Goal: Information Seeking & Learning: Check status

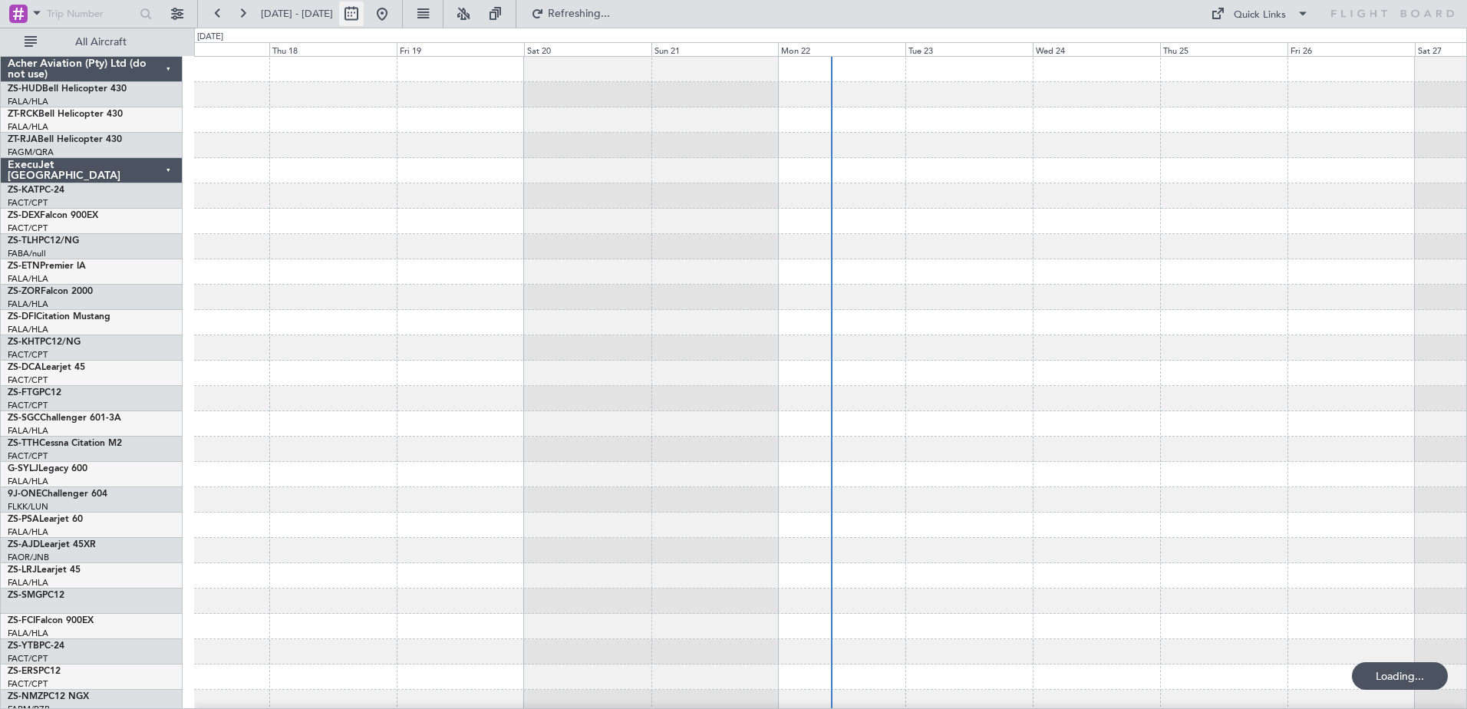
click at [364, 22] on button at bounding box center [351, 14] width 25 height 25
select select "9"
select select "2025"
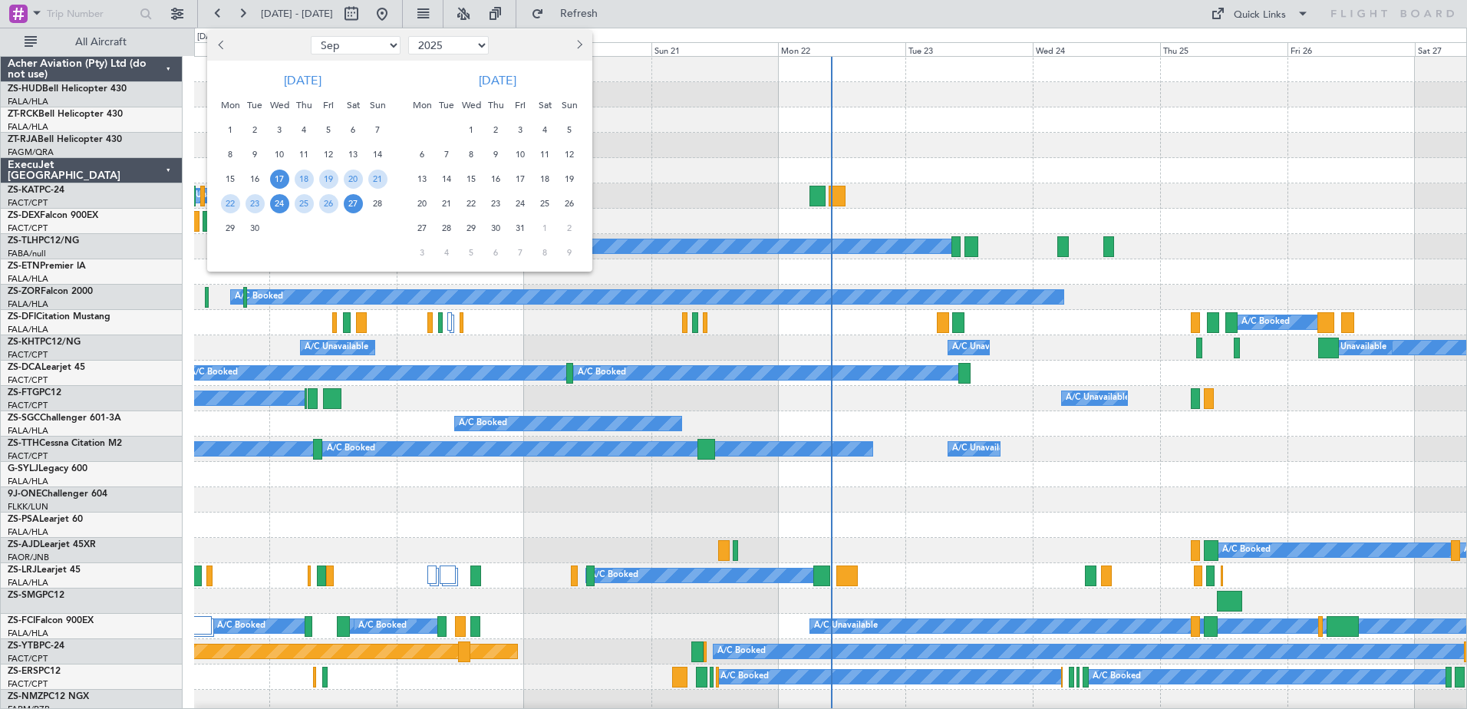
click at [284, 208] on span "24" at bounding box center [279, 203] width 19 height 19
click at [283, 208] on span "24" at bounding box center [279, 203] width 19 height 19
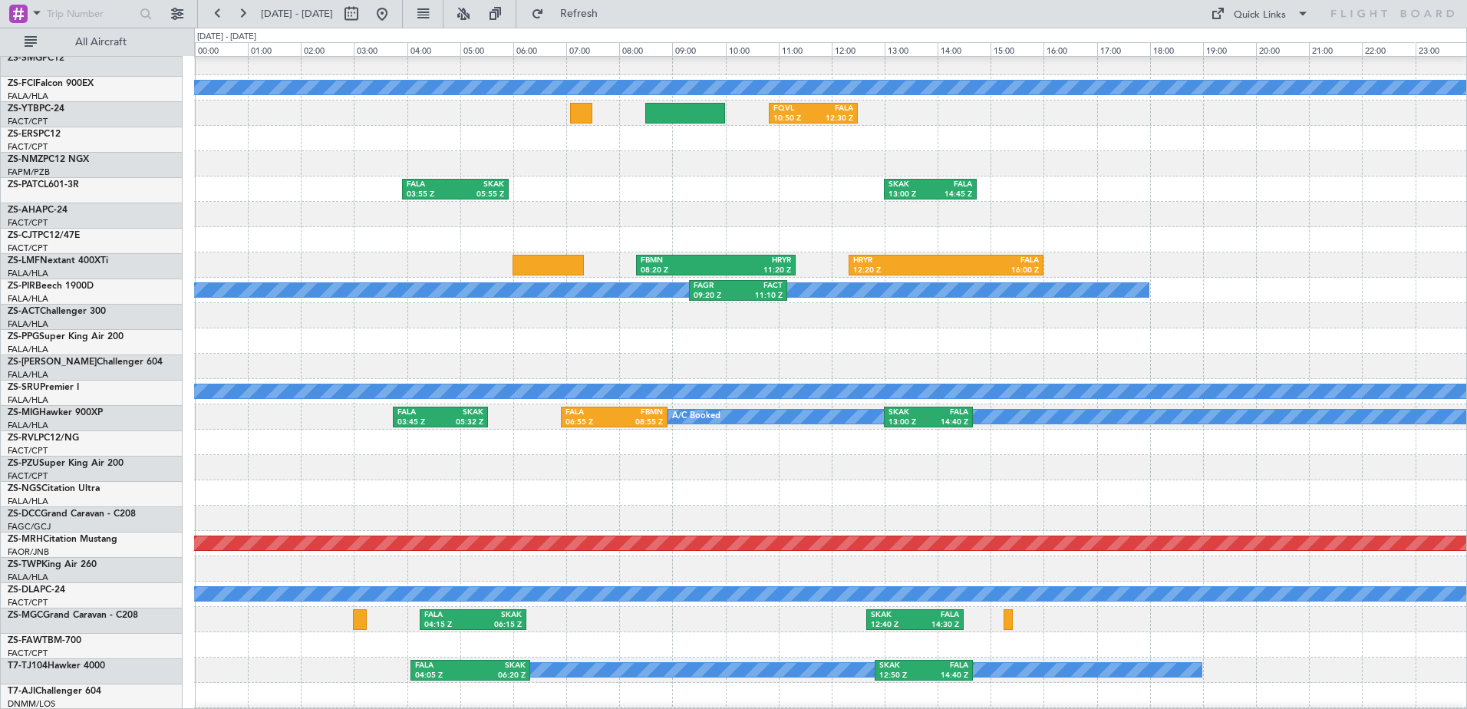
scroll to position [690, 0]
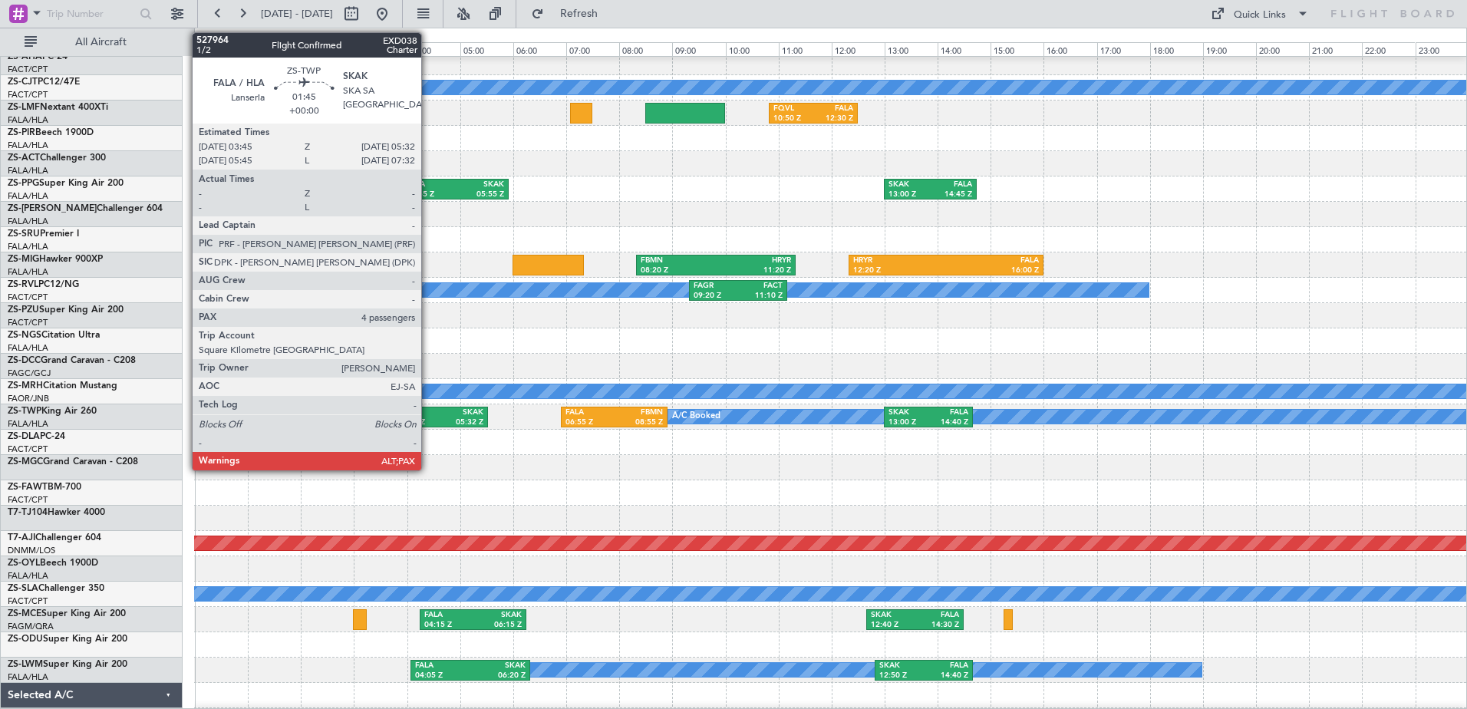
click at [428, 421] on div "03:45 Z" at bounding box center [418, 422] width 43 height 11
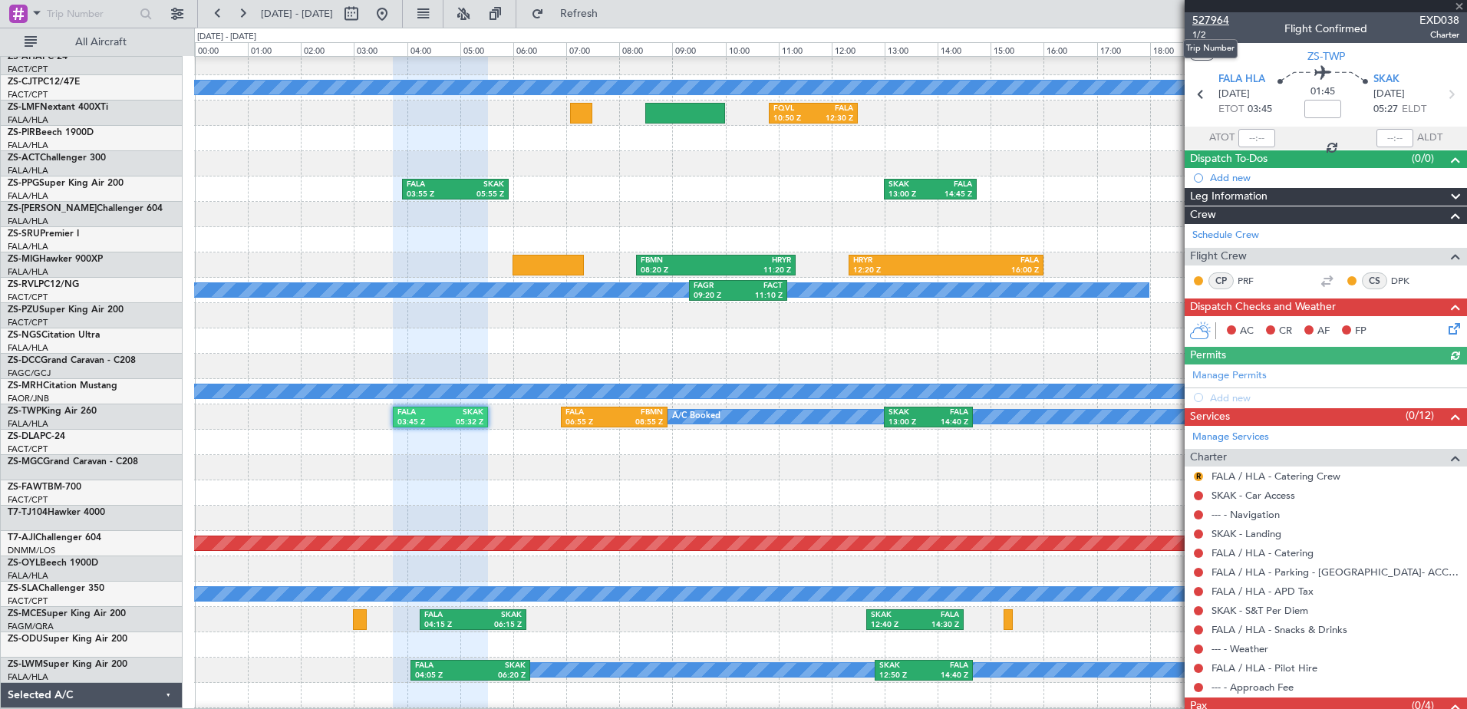
click at [1211, 22] on span "527964" at bounding box center [1210, 20] width 37 height 16
click at [1207, 21] on span "527964" at bounding box center [1210, 20] width 37 height 16
click at [1461, 4] on span at bounding box center [1458, 7] width 15 height 14
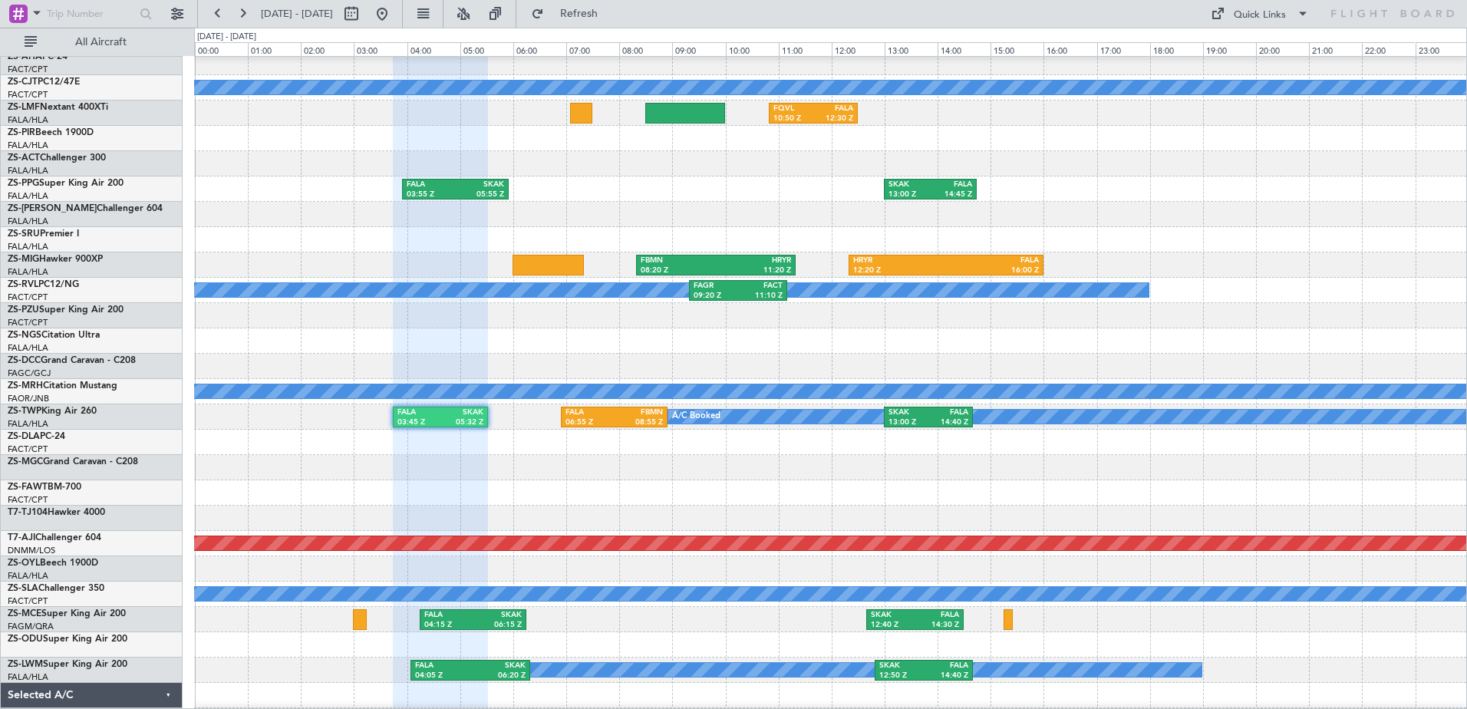
type input "0"
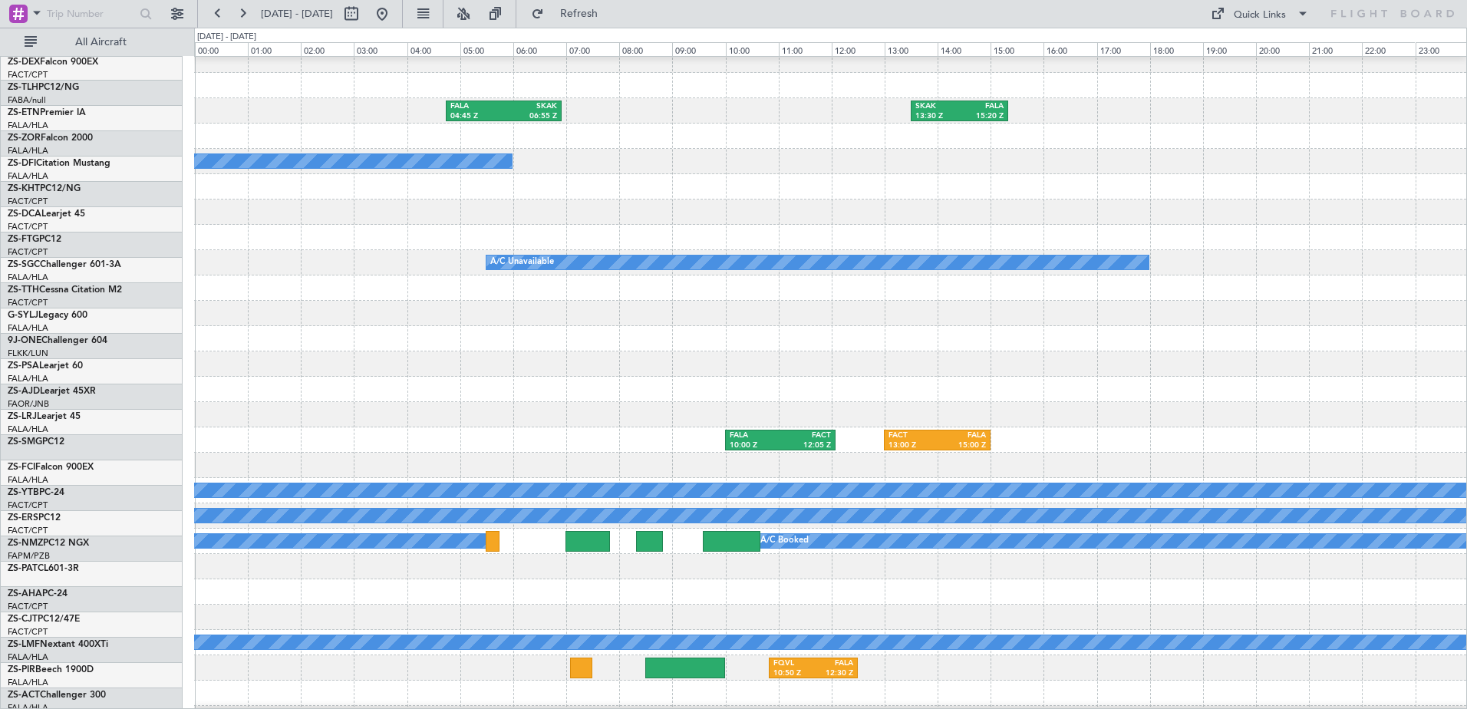
scroll to position [77, 0]
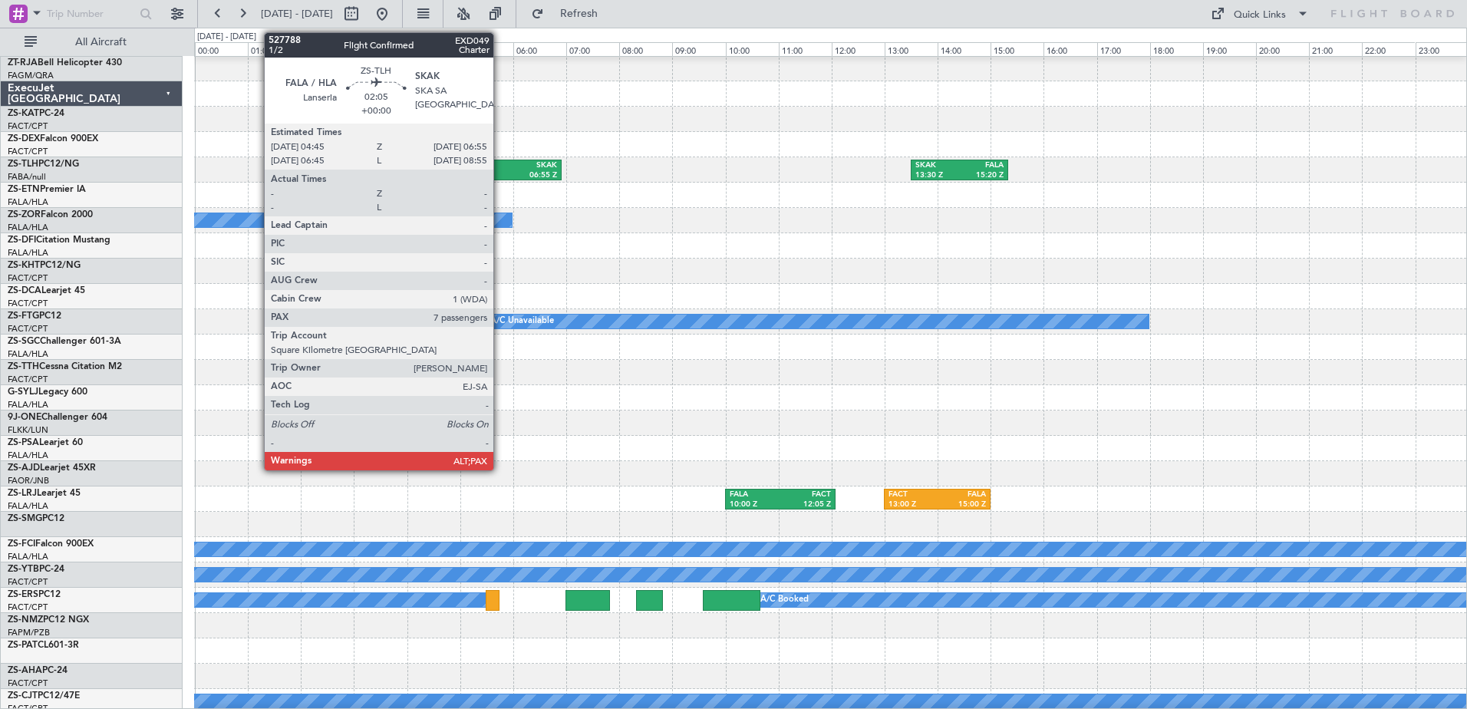
click at [500, 171] on div "04:45 Z" at bounding box center [476, 175] width 53 height 11
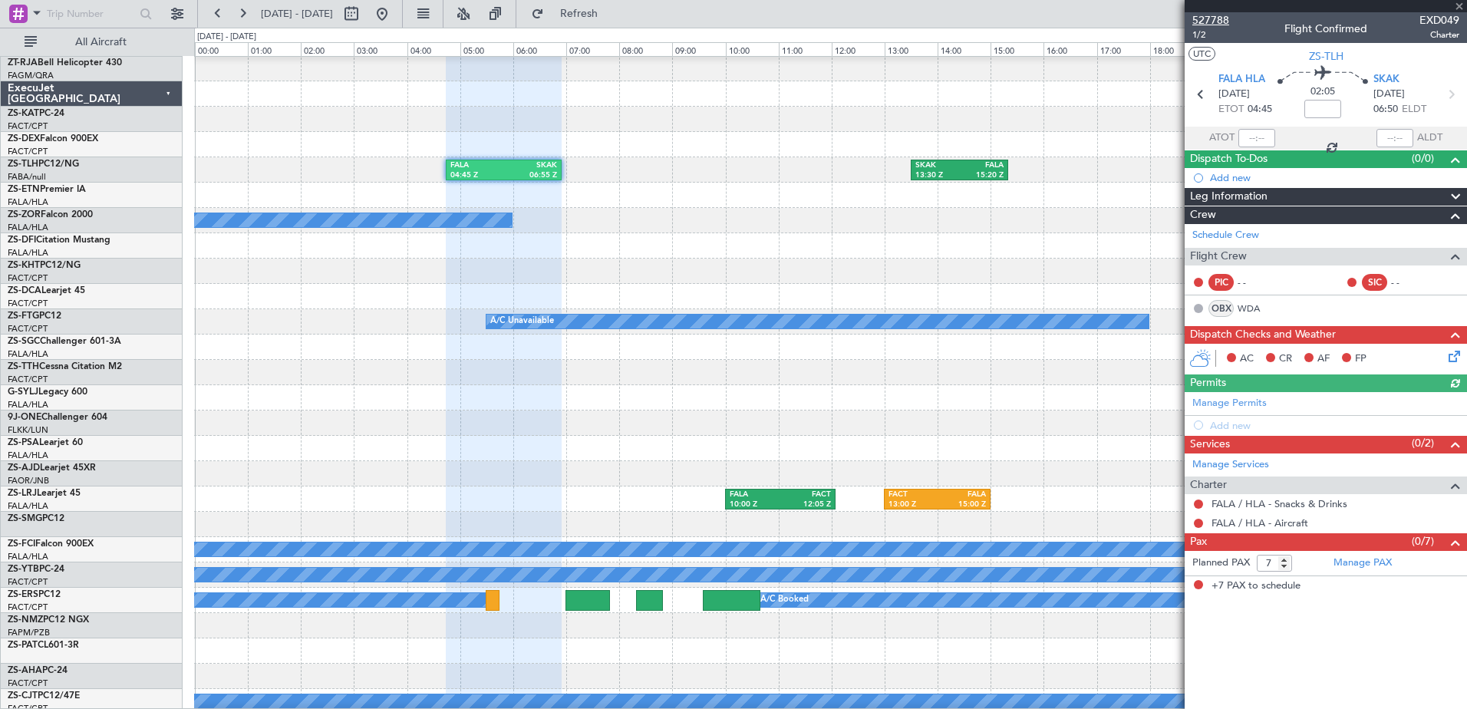
click at [1214, 18] on span "527788" at bounding box center [1210, 20] width 37 height 16
